Goal: Task Accomplishment & Management: Use online tool/utility

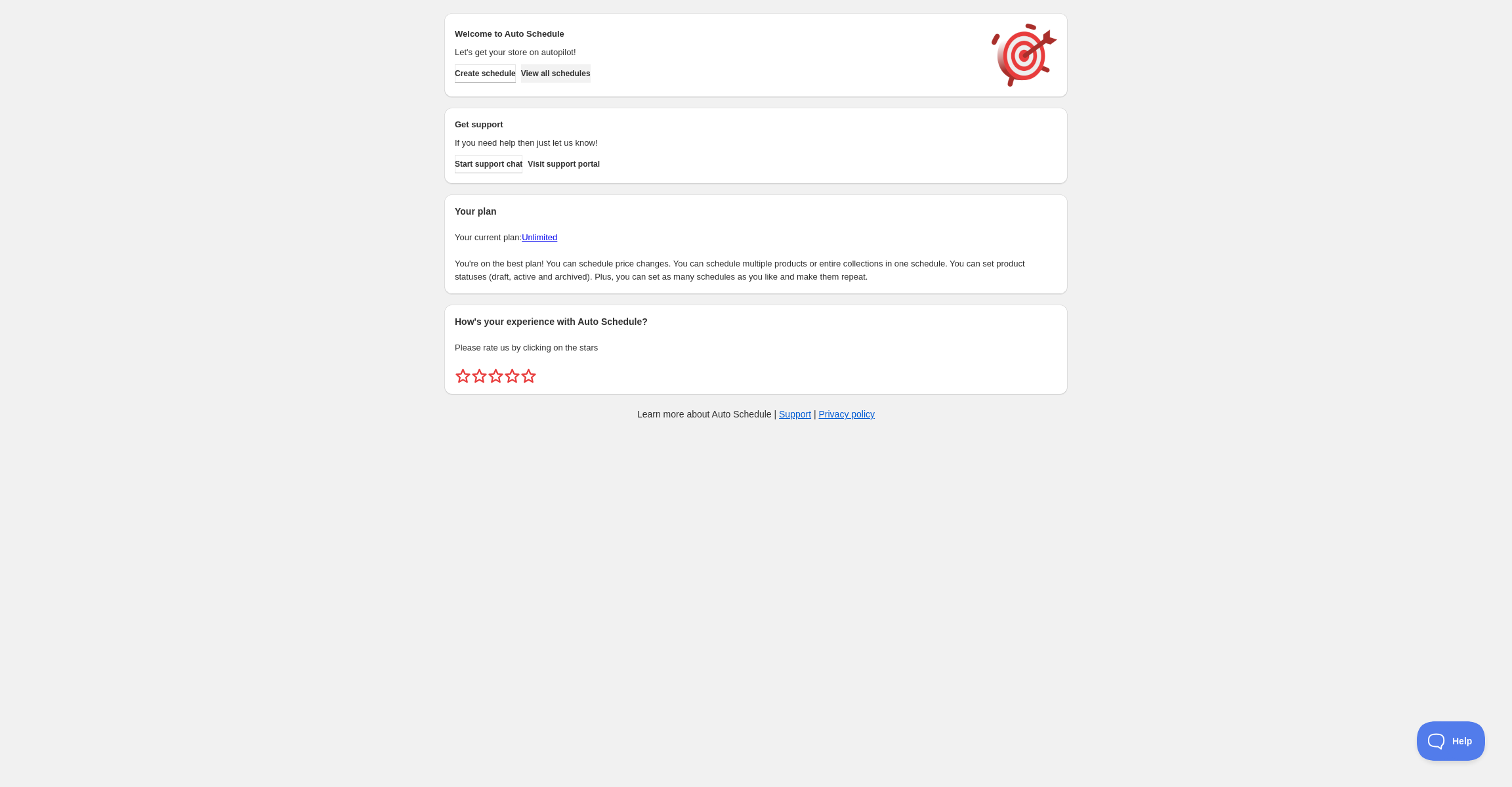
click at [575, 74] on span "View all schedules" at bounding box center [556, 74] width 69 height 10
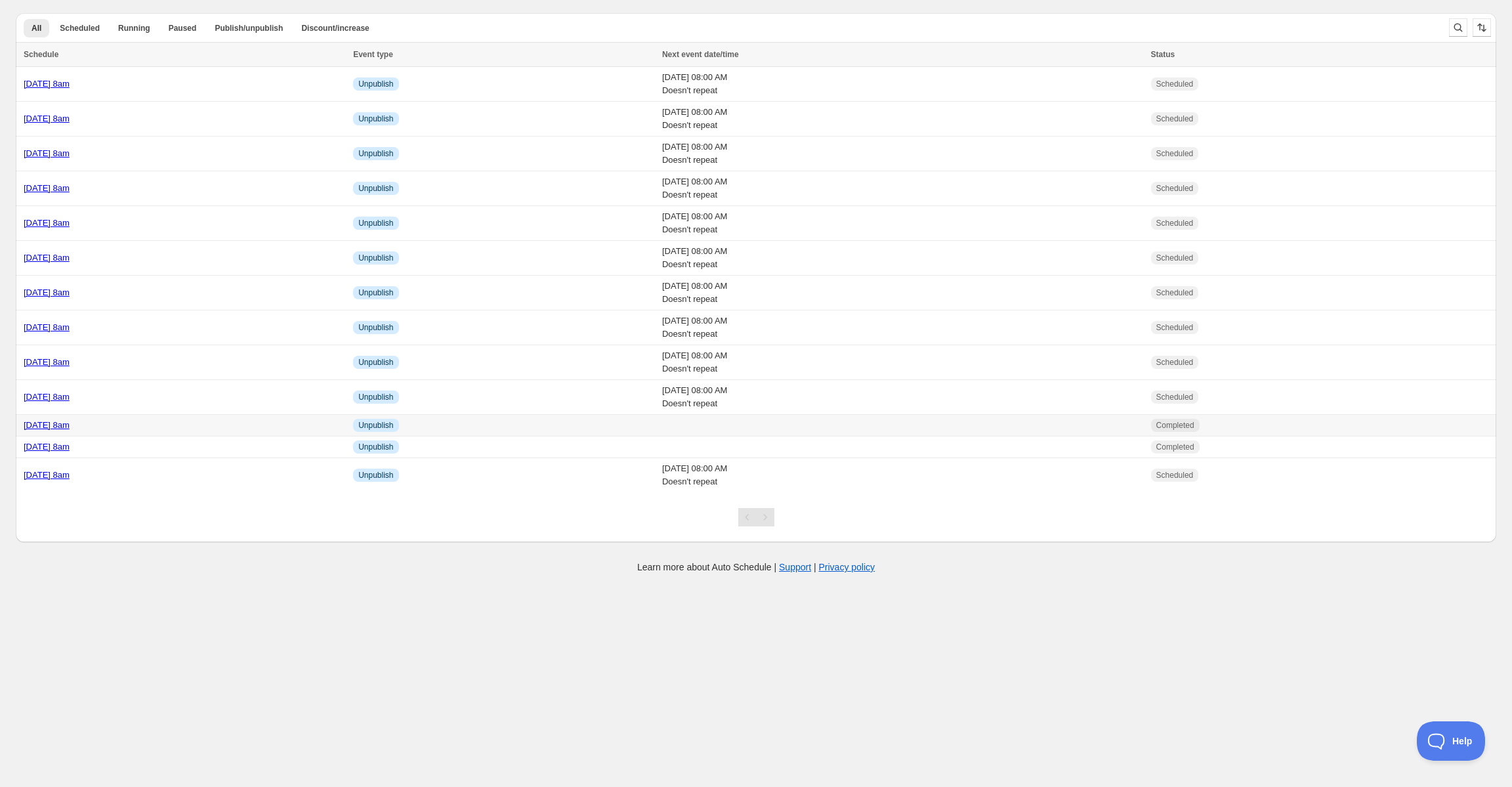
click at [69, 421] on link "[DATE] 8am" at bounding box center [47, 426] width 46 height 10
click at [101, 403] on div "[DATE] 8am" at bounding box center [184, 397] width 321 height 13
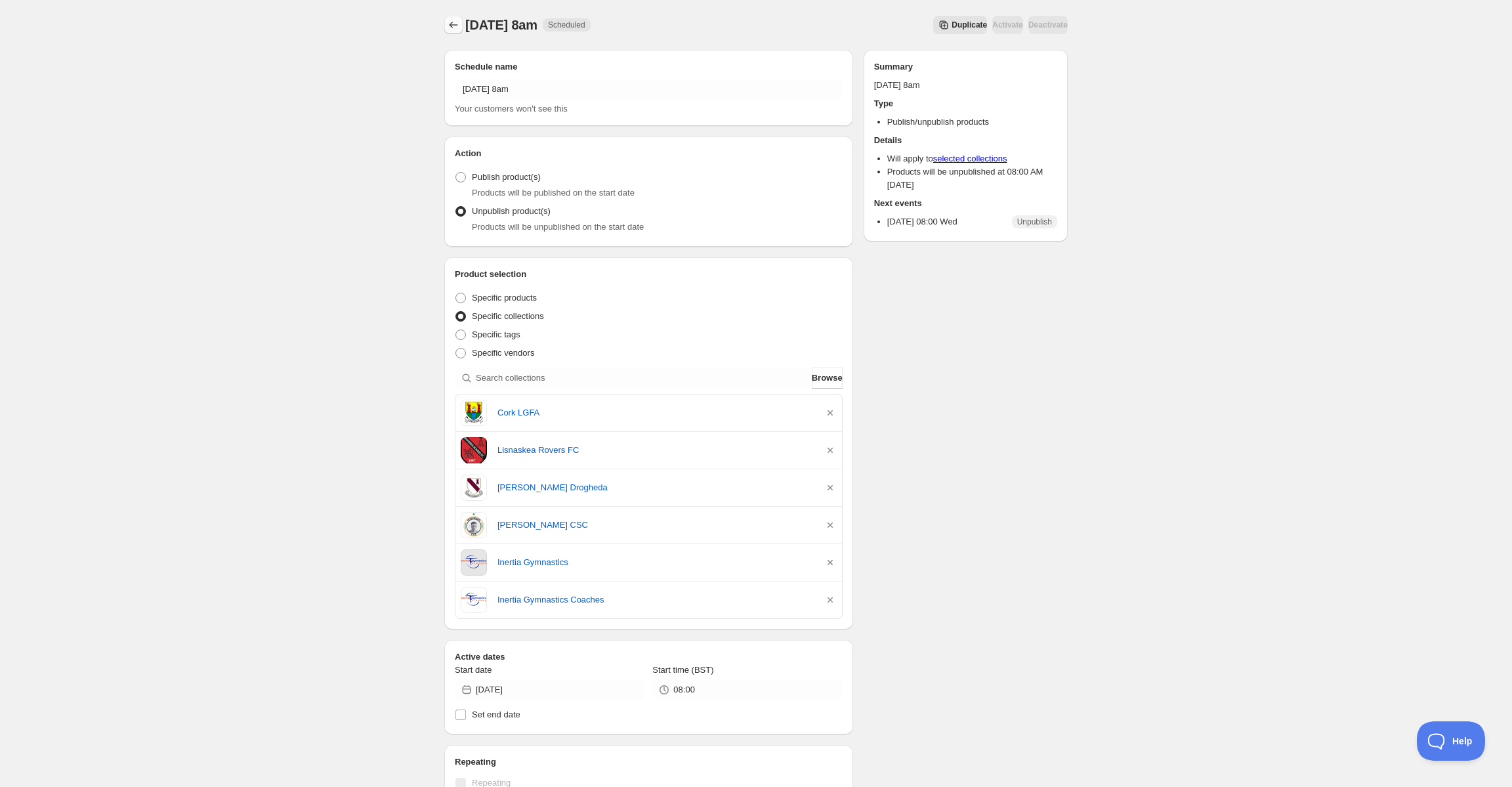
click at [454, 20] on icon "Schedules" at bounding box center [453, 25] width 13 height 13
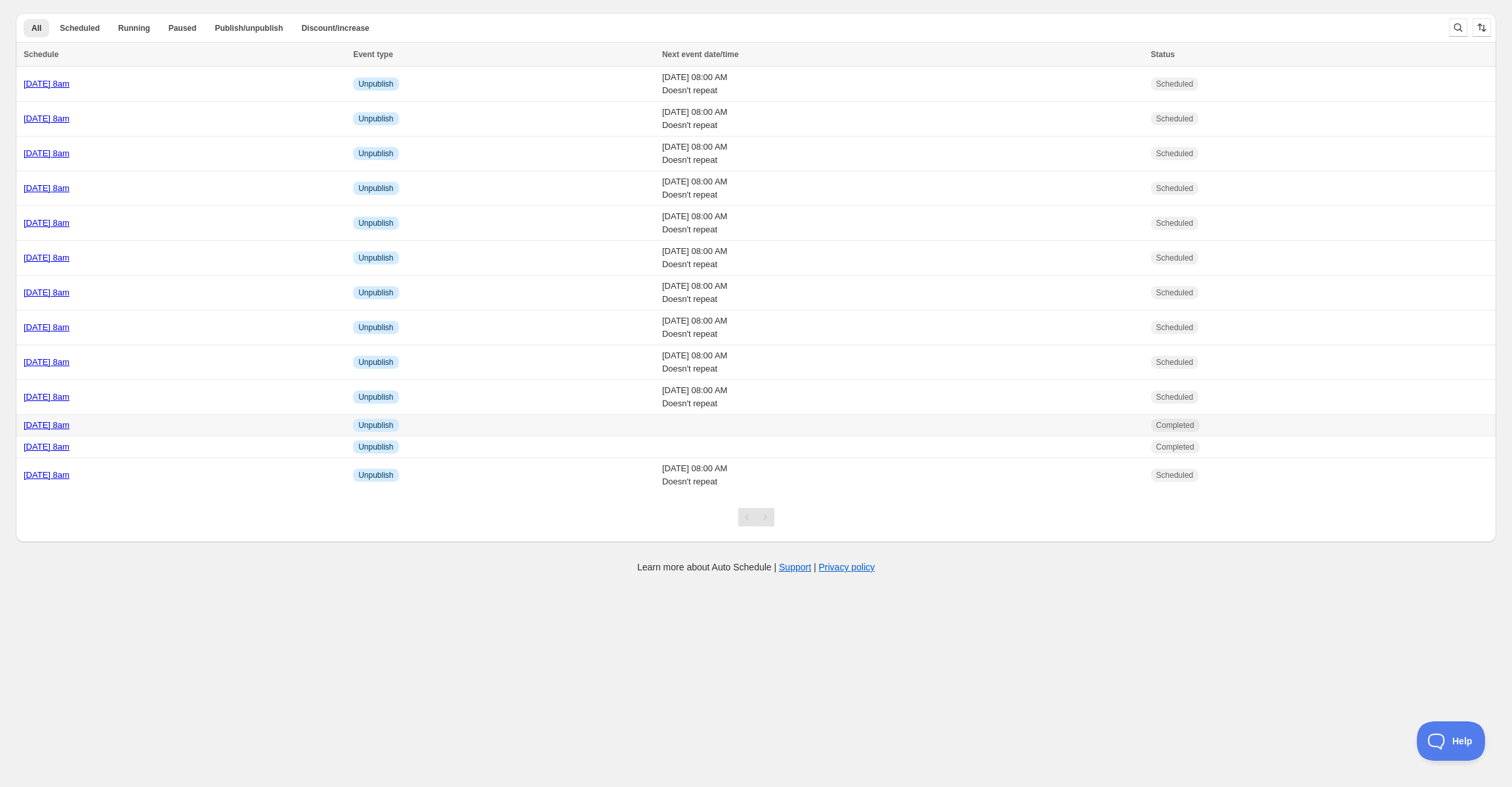
click at [69, 426] on link "[DATE] 8am" at bounding box center [47, 426] width 46 height 10
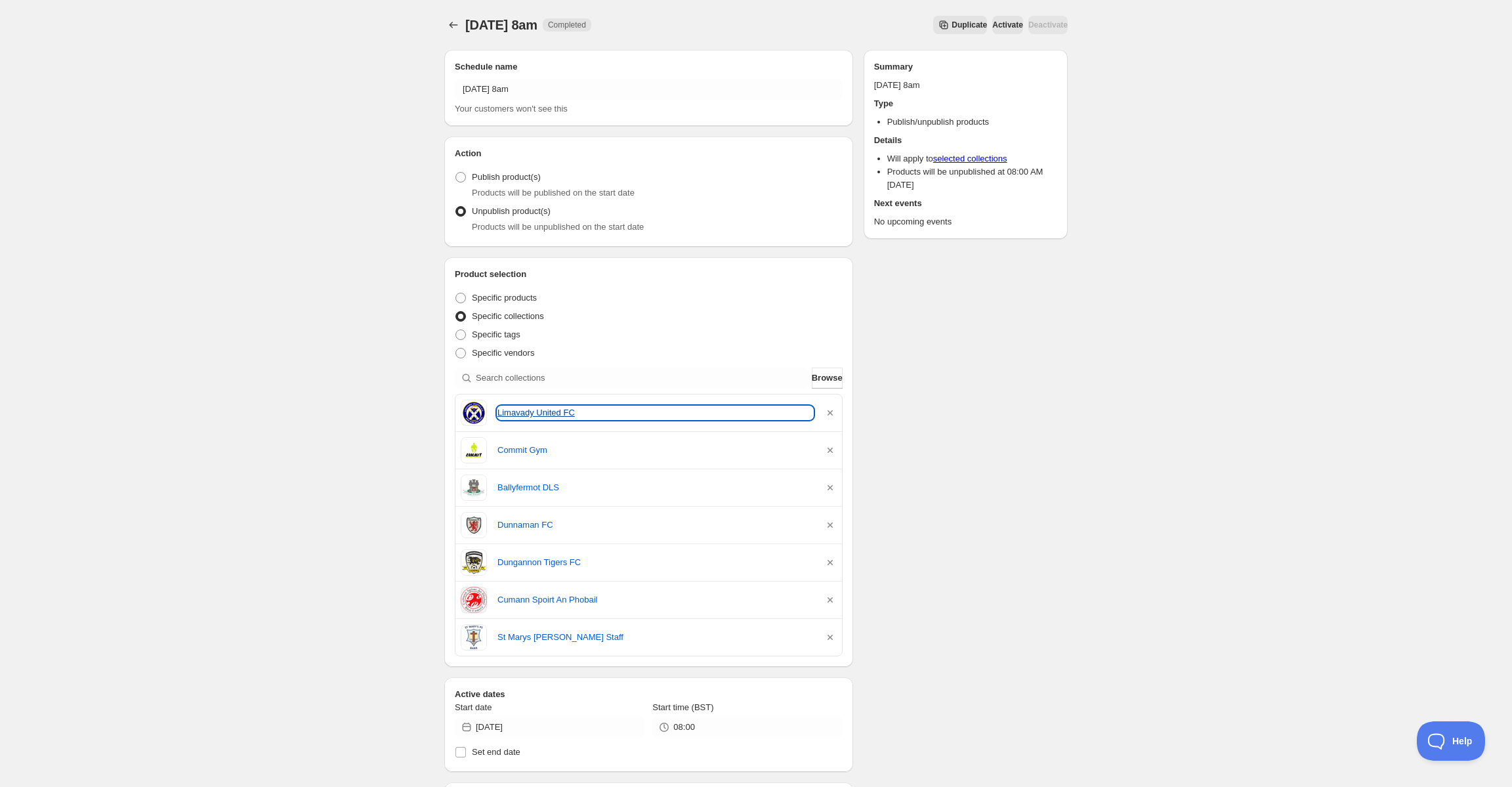
click at [551, 409] on link "Limavady United FC" at bounding box center [655, 412] width 315 height 13
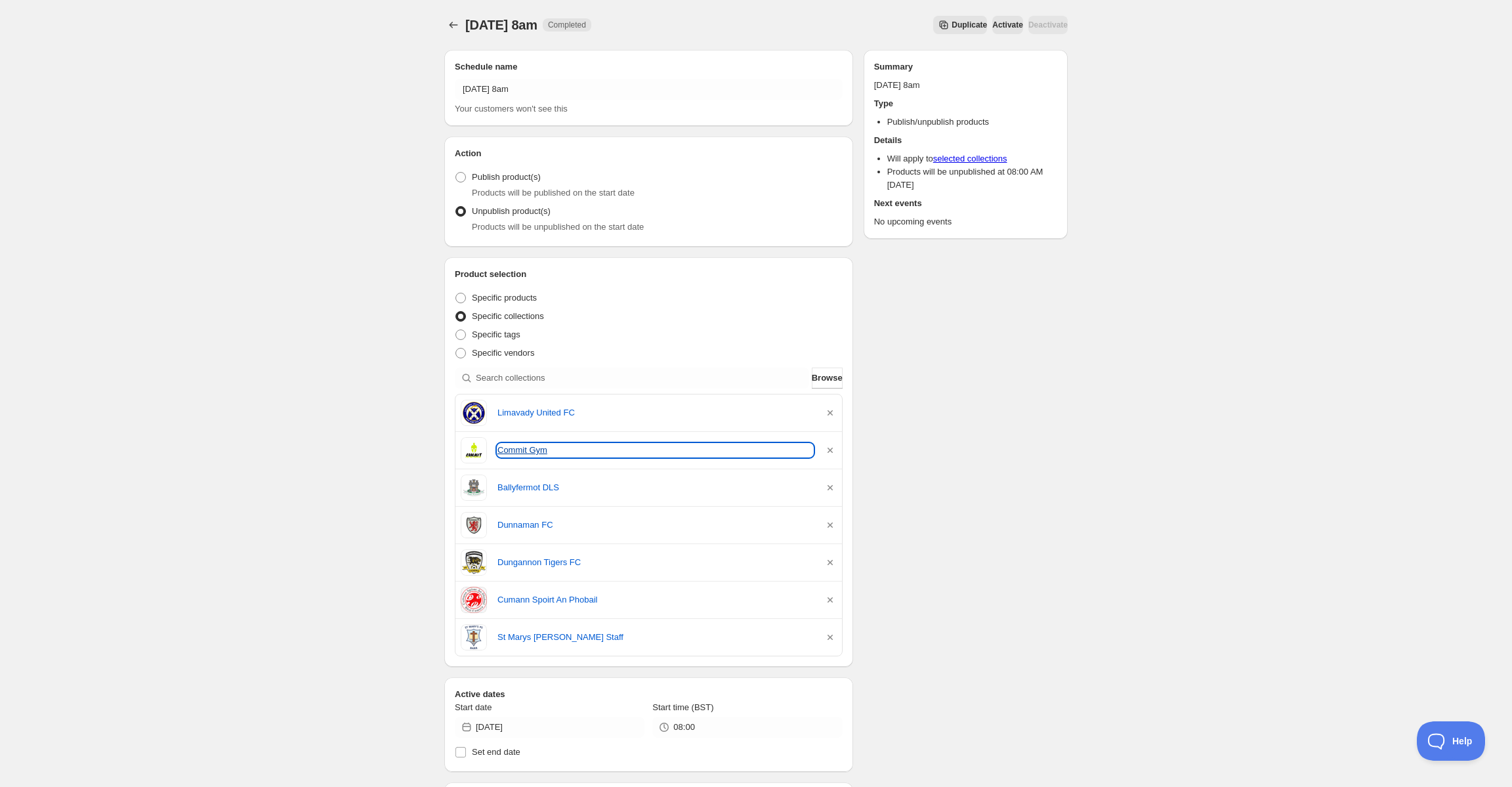
click at [505, 450] on link "Commit Gym" at bounding box center [655, 449] width 315 height 13
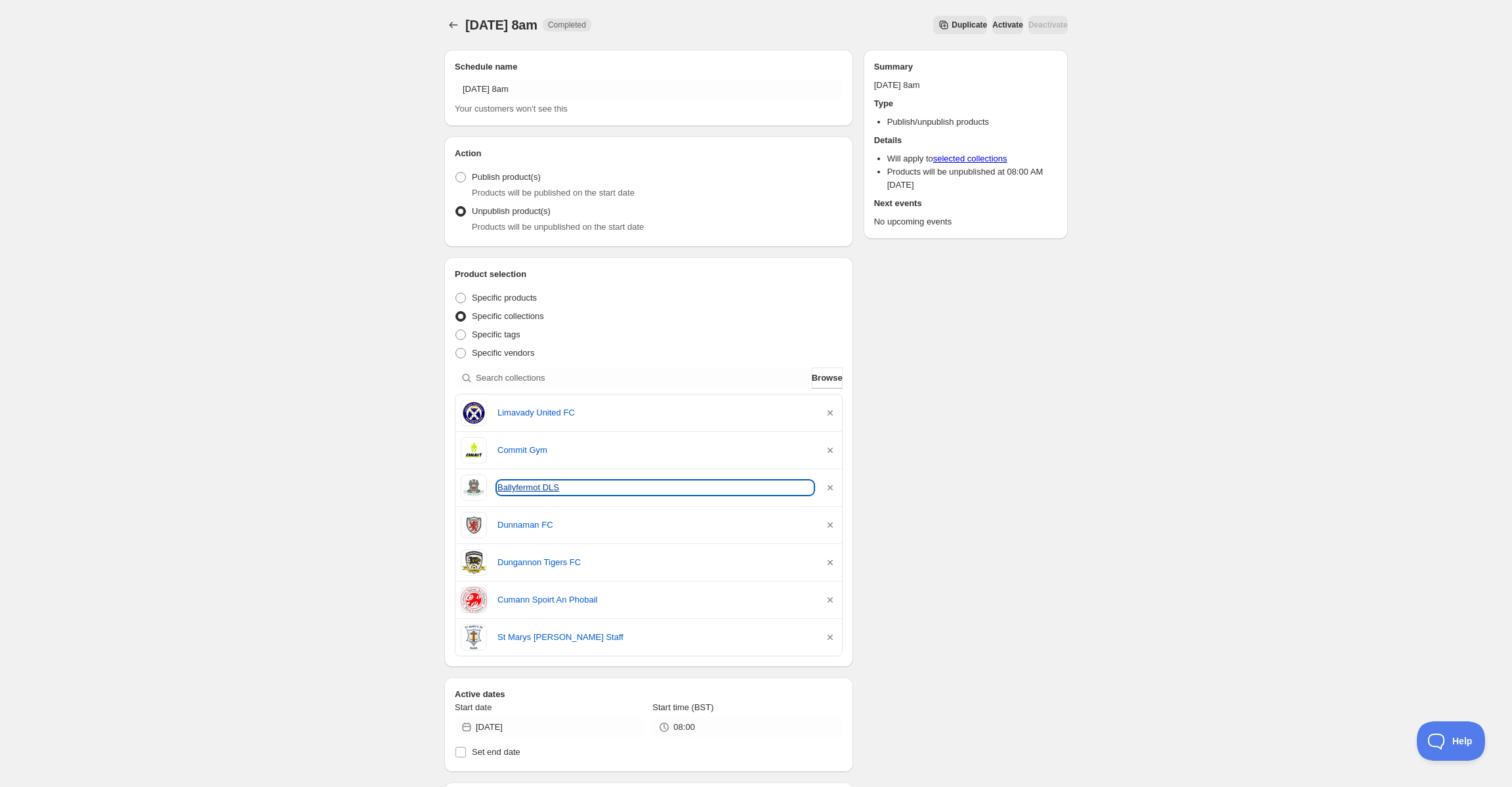
click at [527, 483] on link "Ballyfermot DLS" at bounding box center [655, 488] width 315 height 13
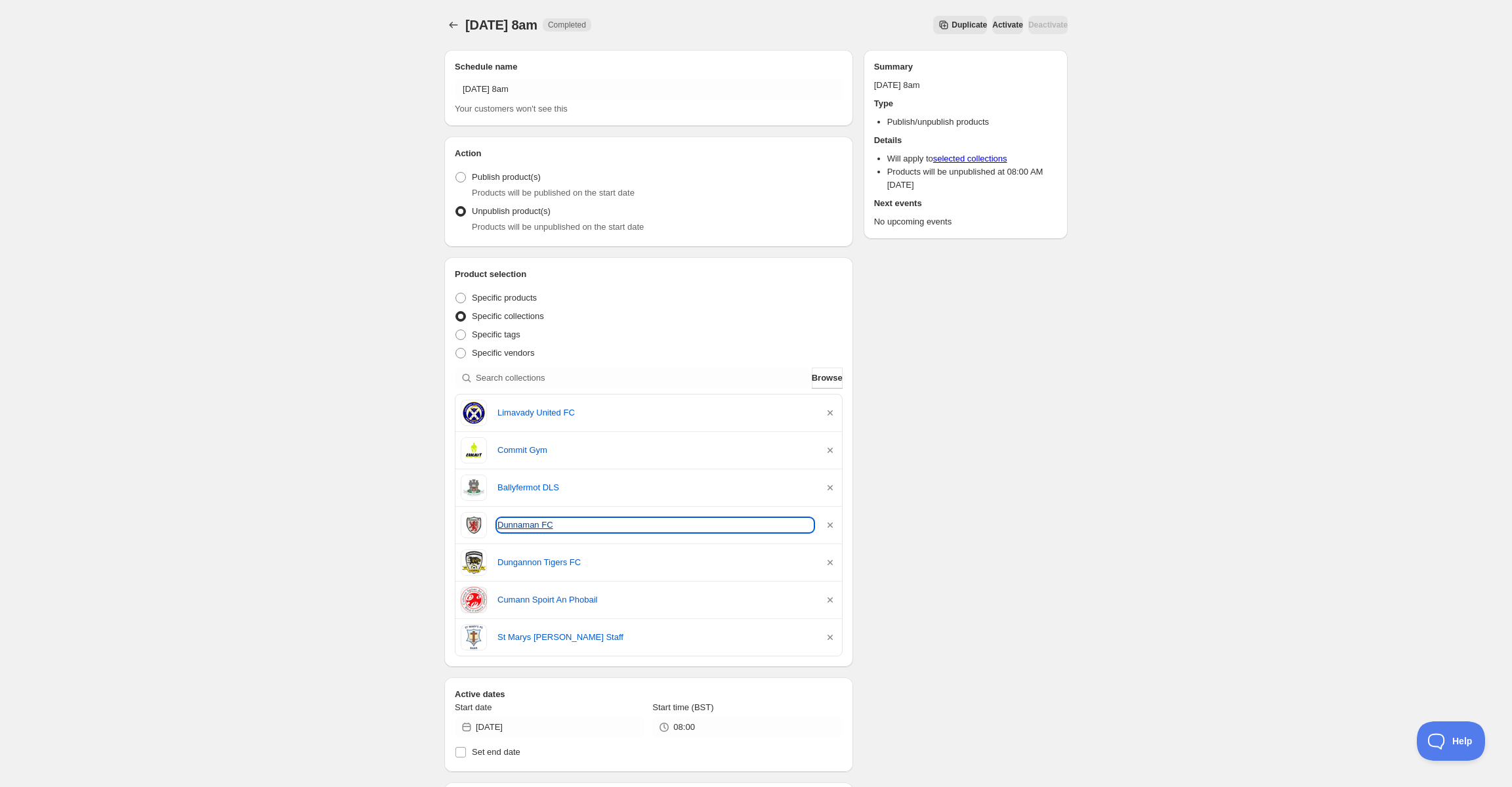
click at [513, 529] on link "Dunnaman FC" at bounding box center [655, 525] width 315 height 13
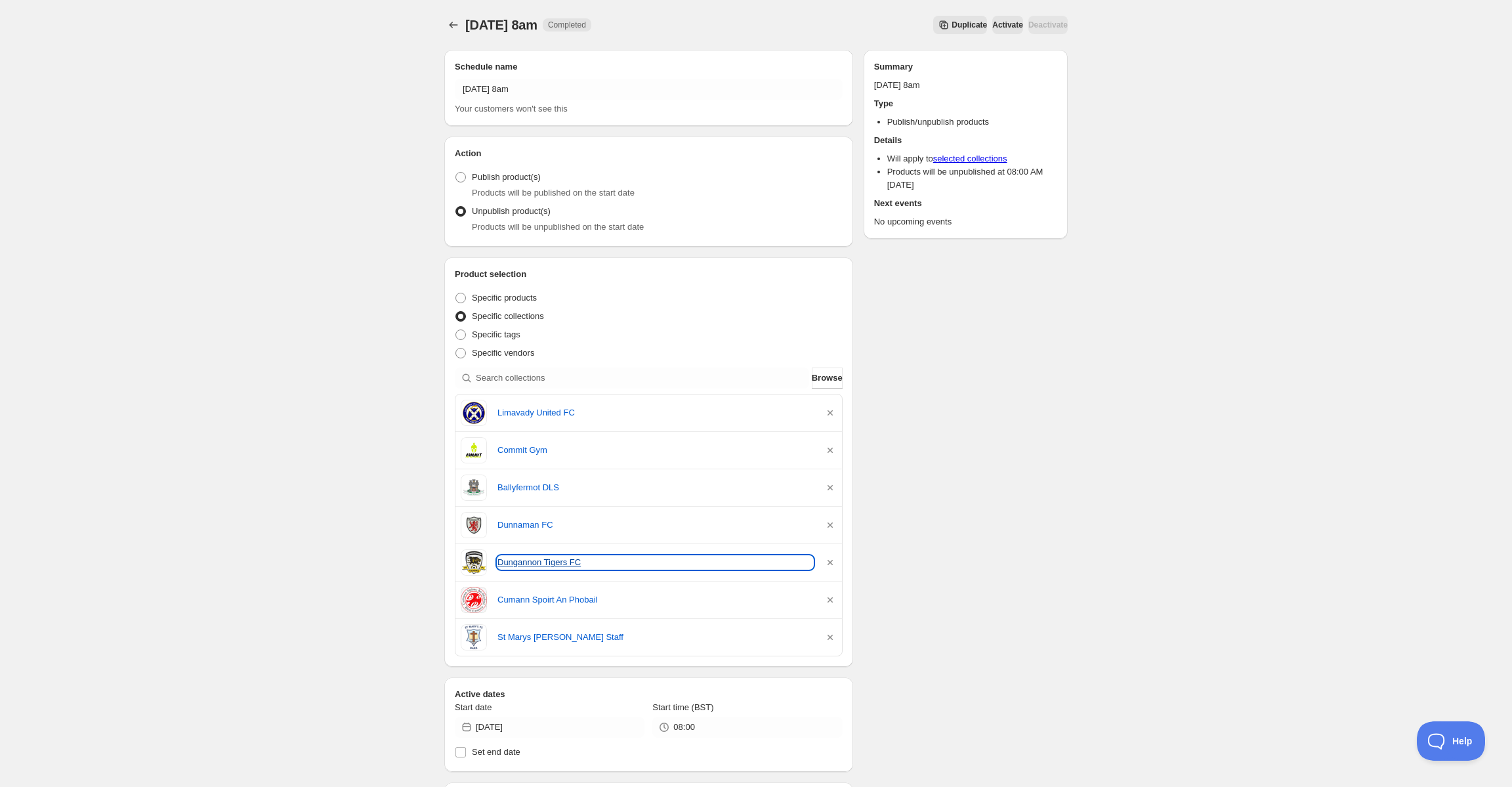
click at [534, 563] on link "Dungannon Tigers FC" at bounding box center [655, 562] width 315 height 13
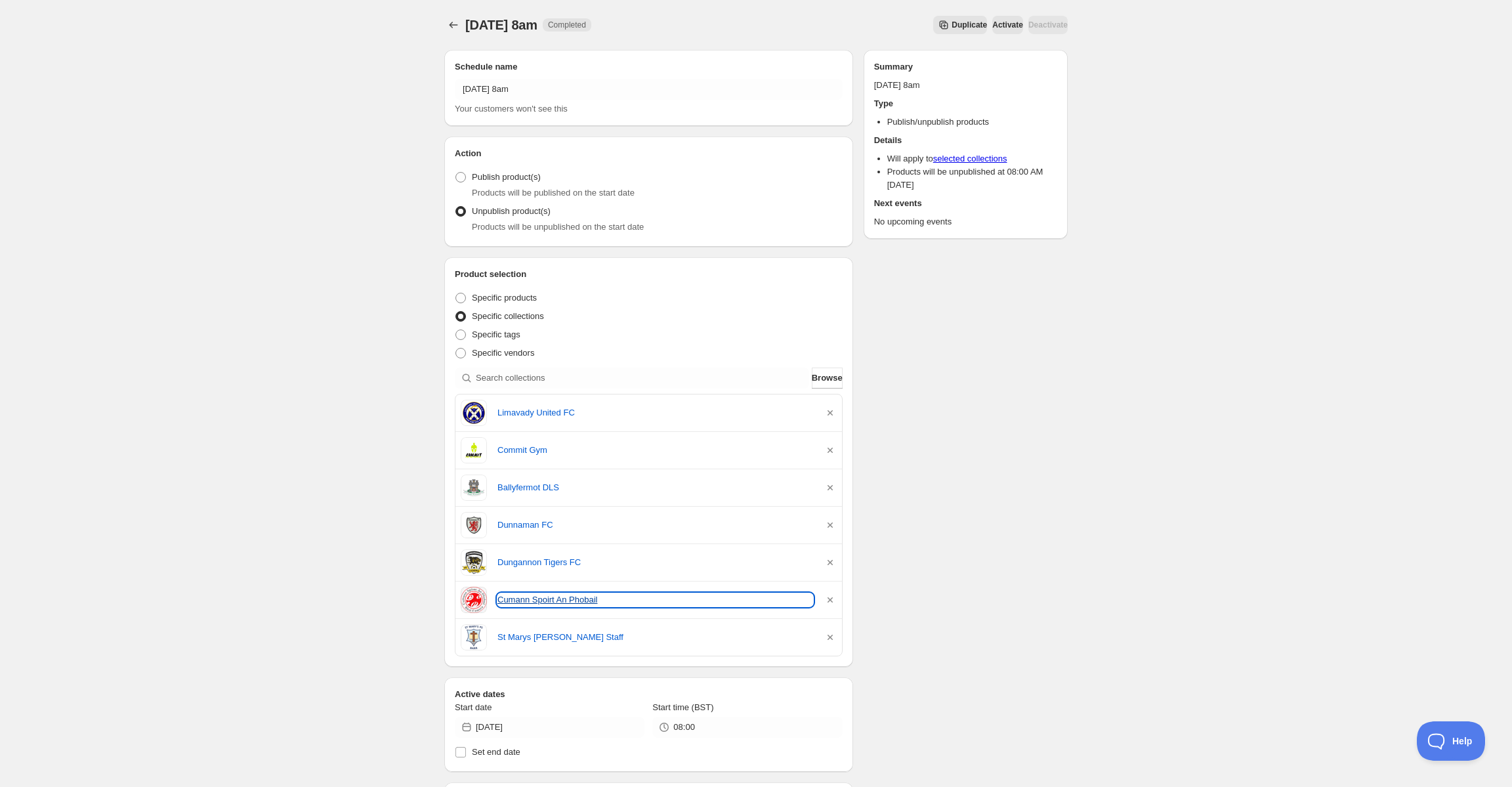
click at [528, 604] on link "Cumann Spoirt An Phobail" at bounding box center [655, 600] width 315 height 13
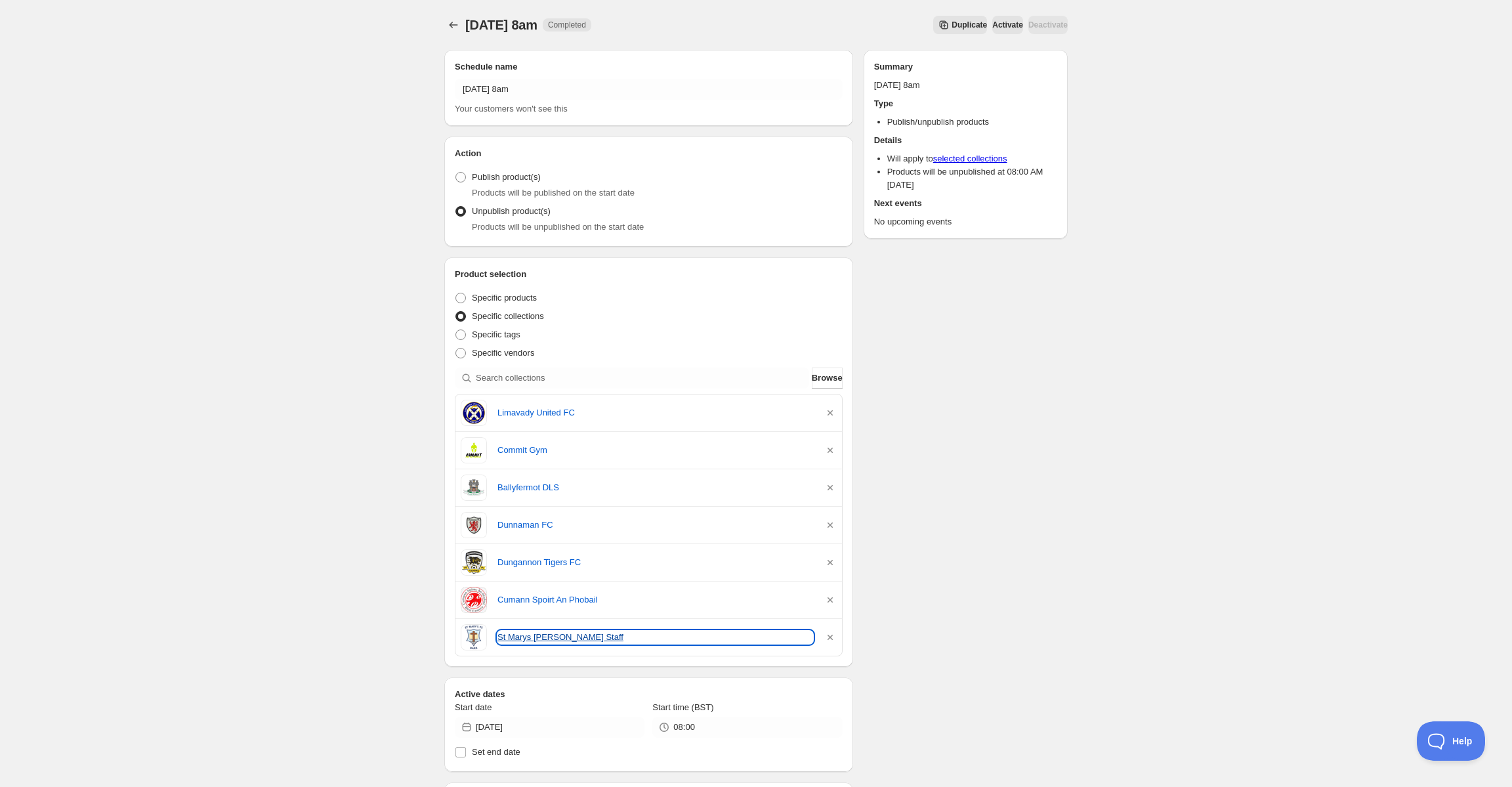
click at [523, 634] on link "St Marys [PERSON_NAME] Staff" at bounding box center [655, 637] width 315 height 13
